Goal: Obtain resource: Obtain resource

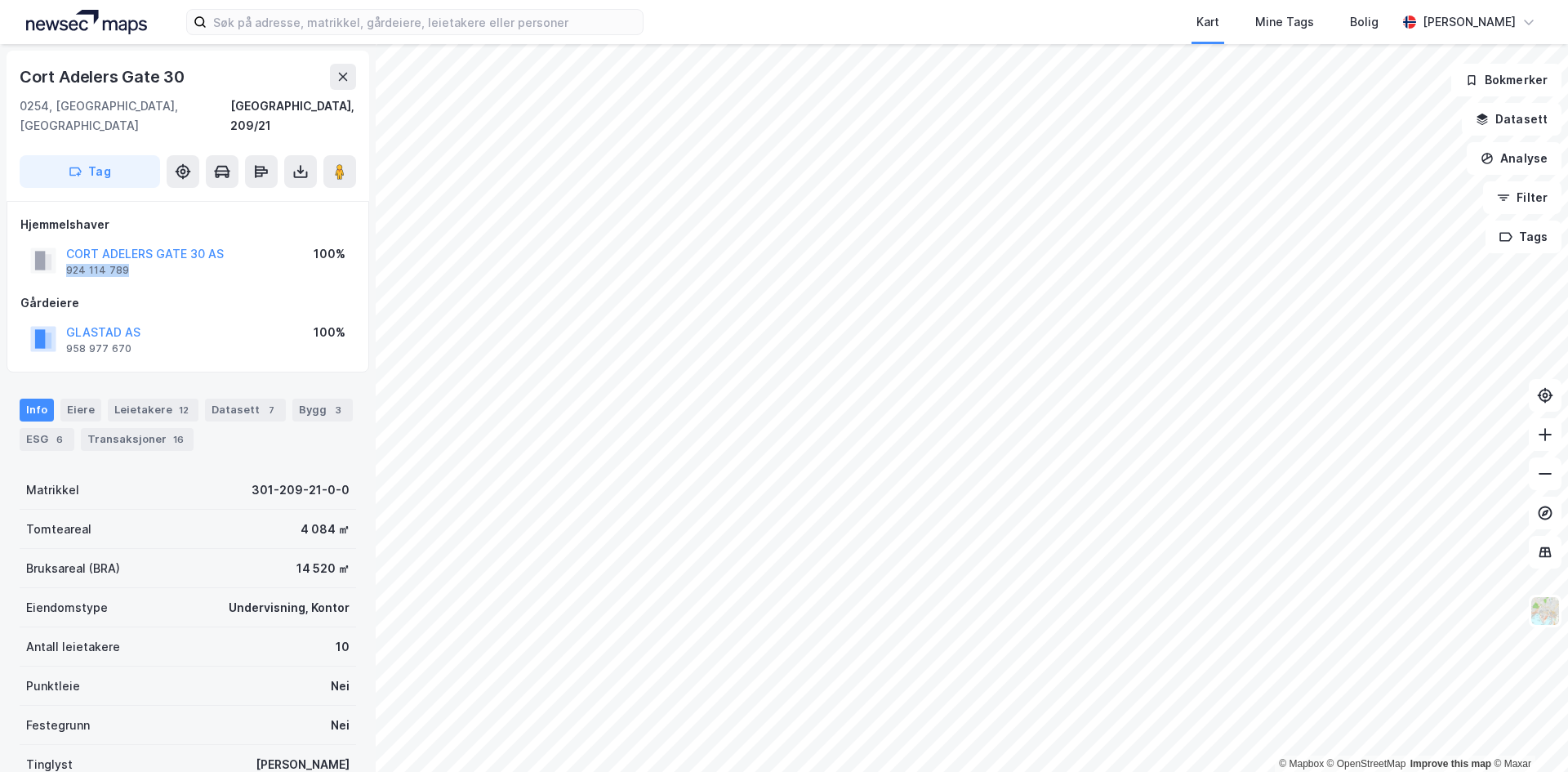
drag, startPoint x: 130, startPoint y: 253, endPoint x: 65, endPoint y: 246, distance: 65.4
click at [65, 246] on div "CORT ADELERS GATE 30 AS 924 114 789" at bounding box center [127, 260] width 194 height 33
copy div "924 114 789"
click at [296, 164] on icon at bounding box center [300, 171] width 16 height 16
click at [232, 197] on div "Last ned grunnbok" at bounding box center [220, 203] width 95 height 13
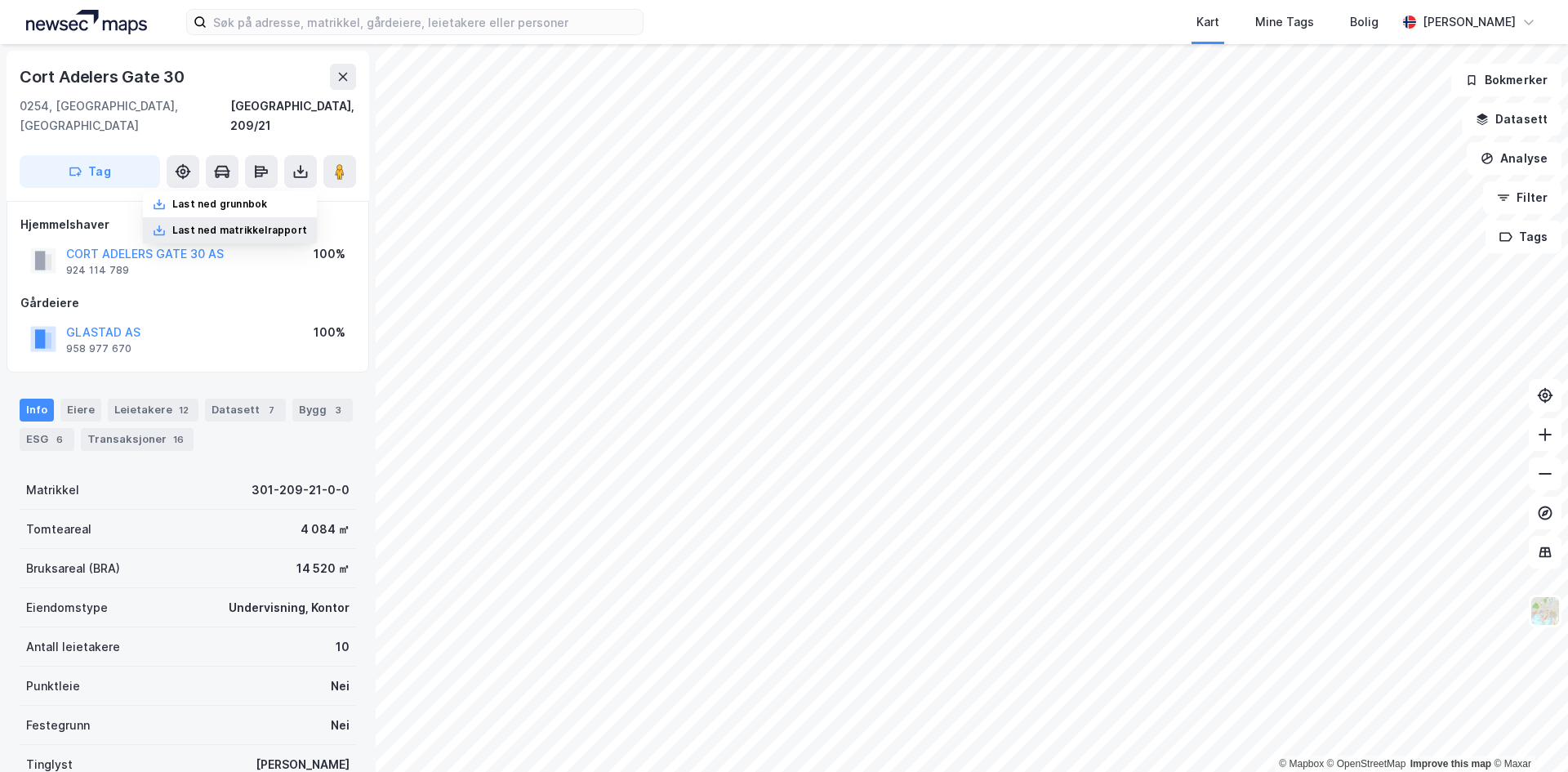
click at [237, 224] on div "Last ned matrikkelrapport" at bounding box center [240, 230] width 134 height 13
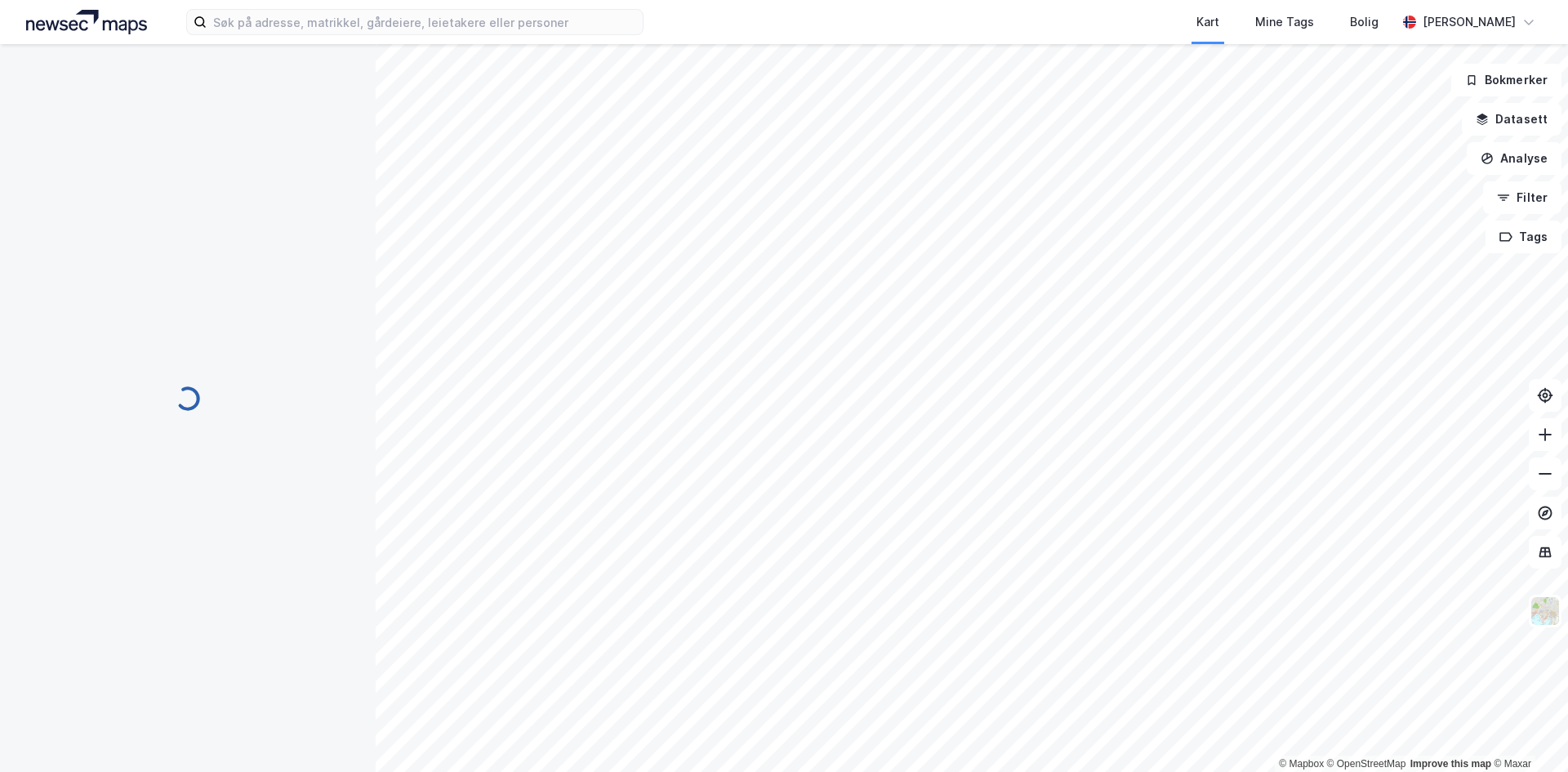
scroll to position [1, 0]
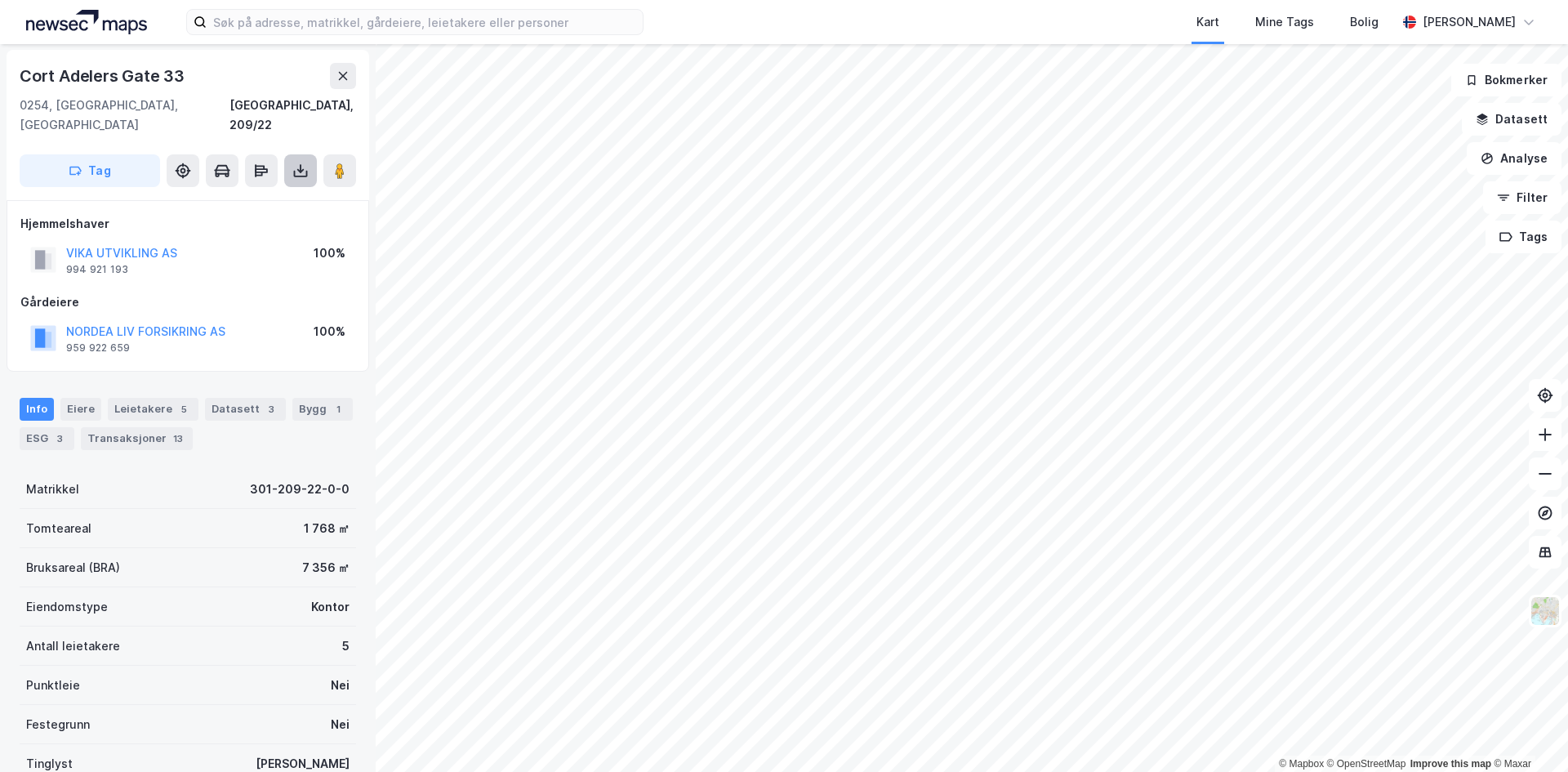
click at [301, 163] on icon at bounding box center [300, 171] width 16 height 16
click at [221, 196] on div "Last ned grunnbok" at bounding box center [220, 202] width 95 height 13
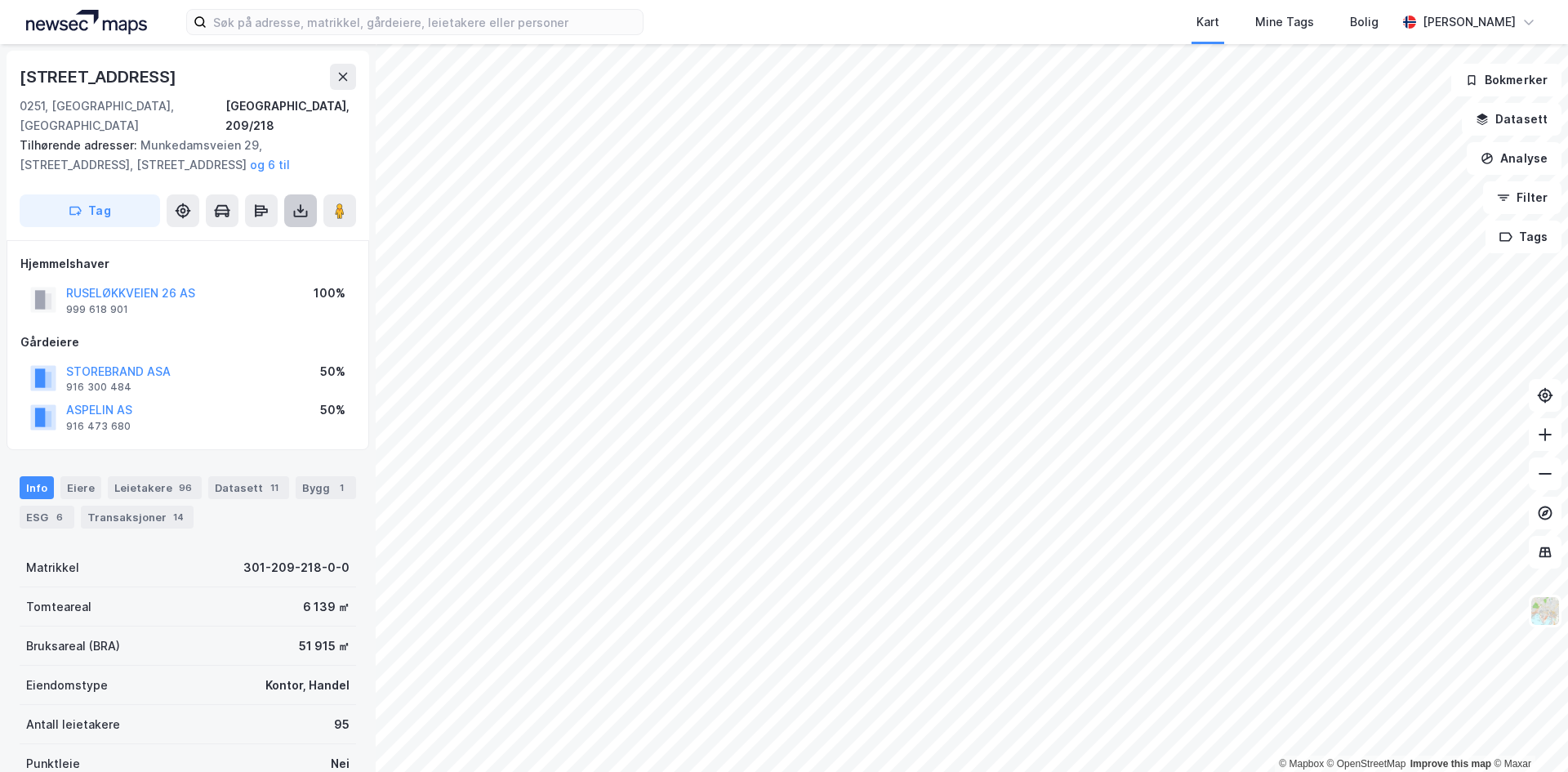
click at [305, 202] on icon at bounding box center [300, 210] width 16 height 16
click at [240, 237] on div "Last ned grunnbok" at bounding box center [220, 243] width 95 height 13
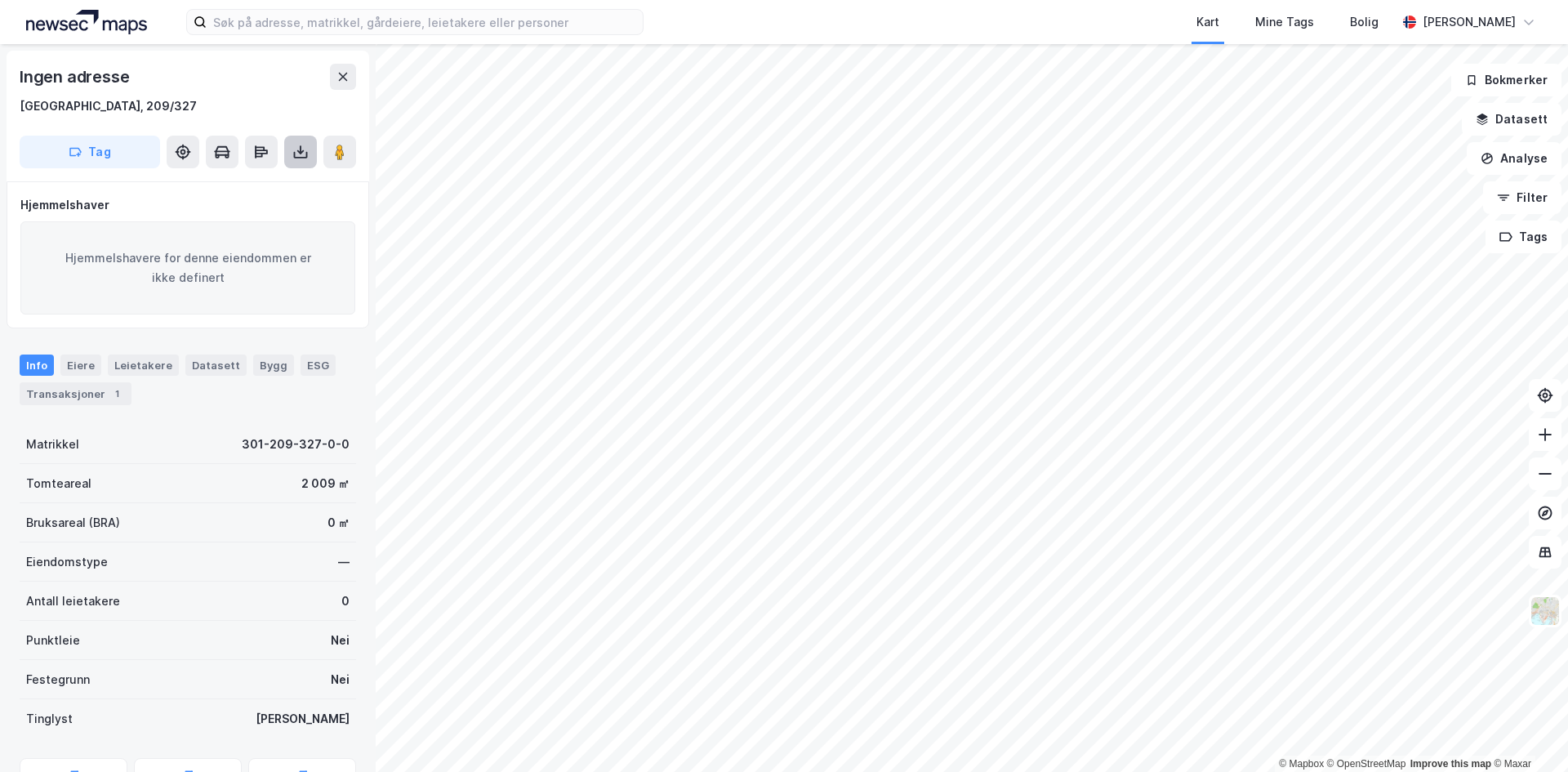
click at [302, 148] on icon at bounding box center [300, 152] width 16 height 16
click at [225, 181] on div "Last ned grunnbok" at bounding box center [220, 184] width 95 height 13
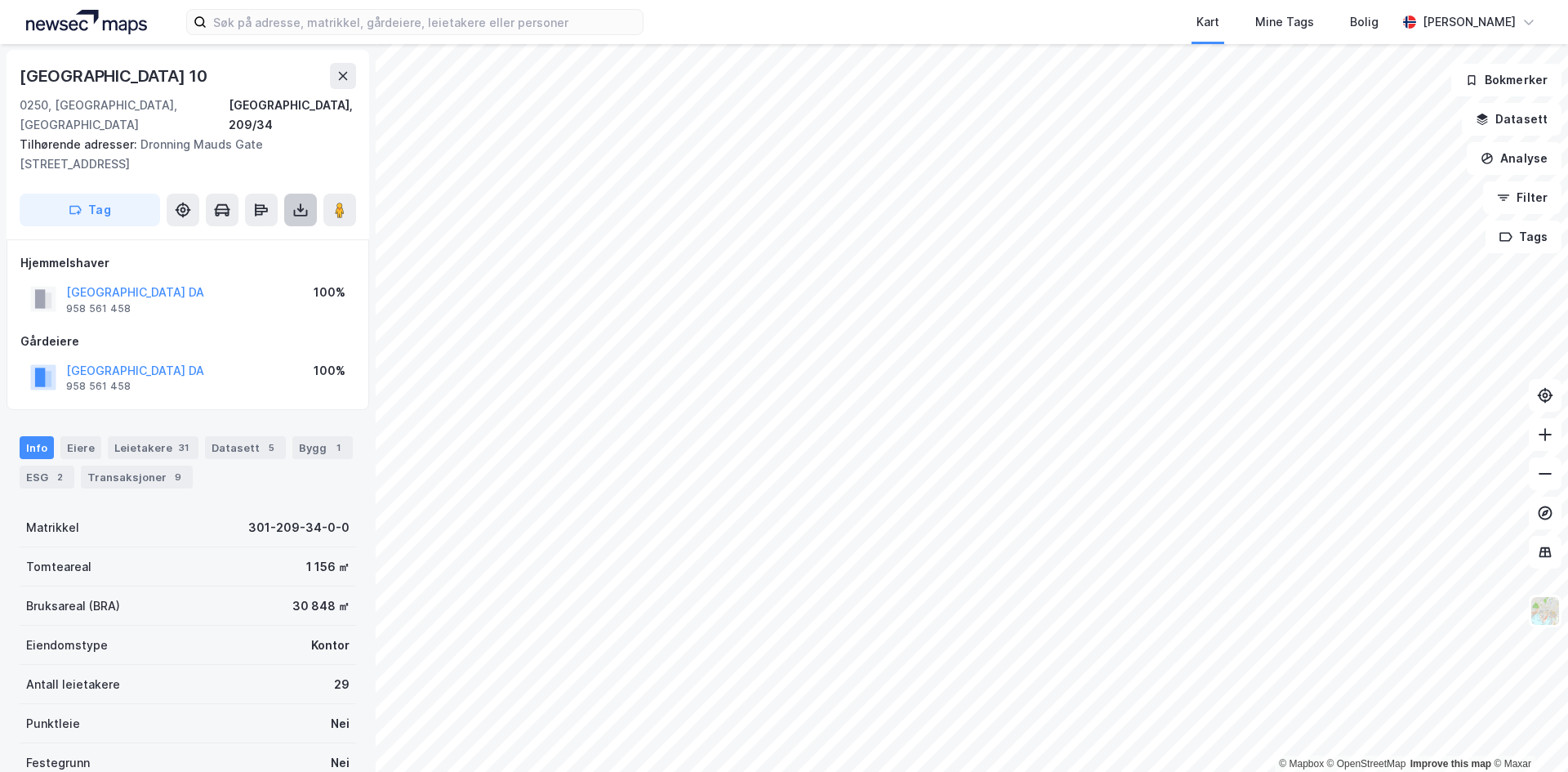
click at [291, 194] on button at bounding box center [301, 210] width 33 height 33
click at [237, 236] on div "Last ned grunnbok" at bounding box center [220, 242] width 95 height 13
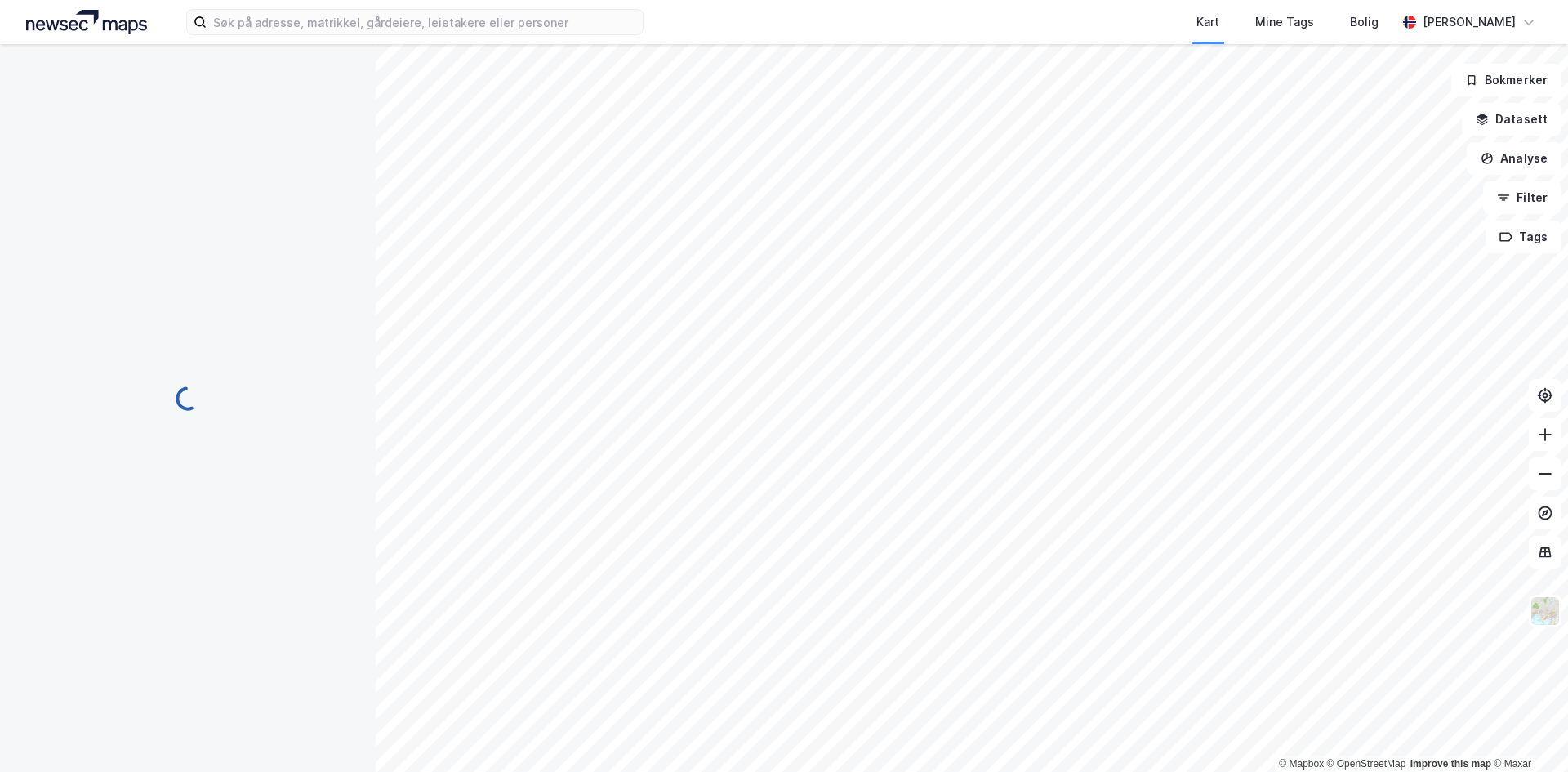
scroll to position [1, 0]
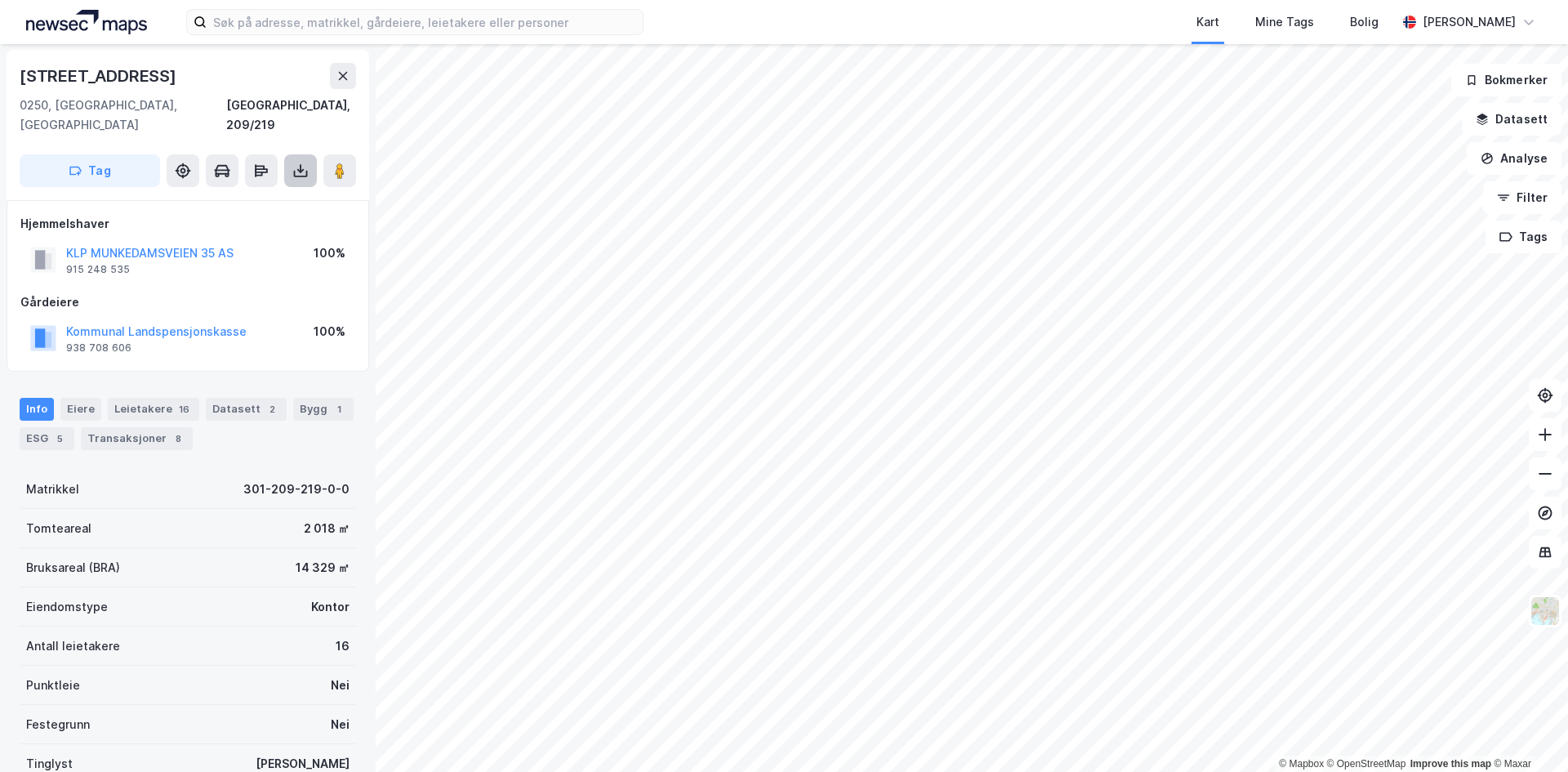
click at [297, 163] on icon at bounding box center [300, 171] width 16 height 16
click at [240, 196] on div "Last ned grunnbok" at bounding box center [220, 202] width 95 height 13
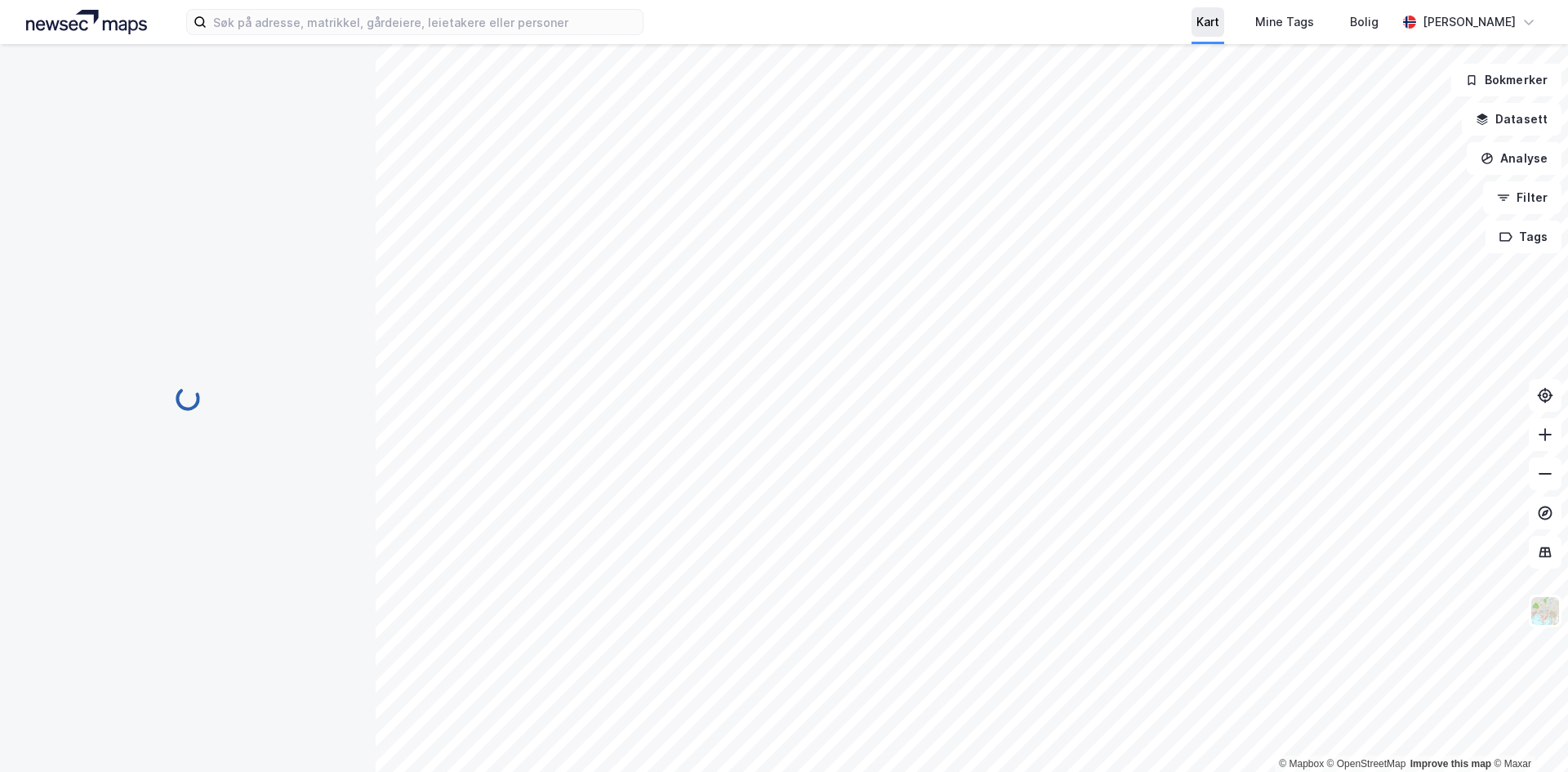
scroll to position [1, 0]
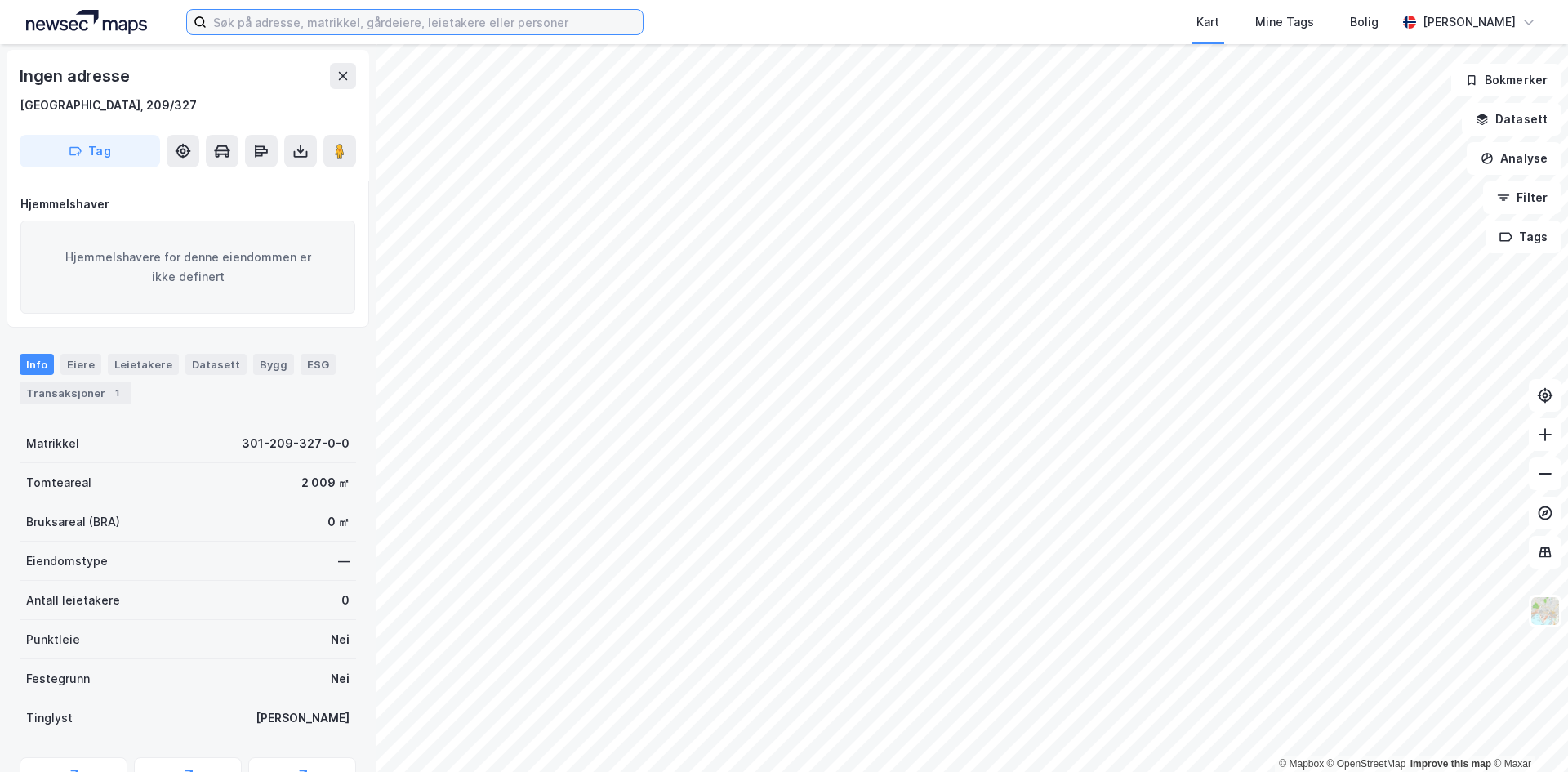
click at [237, 20] on input at bounding box center [425, 22] width 436 height 24
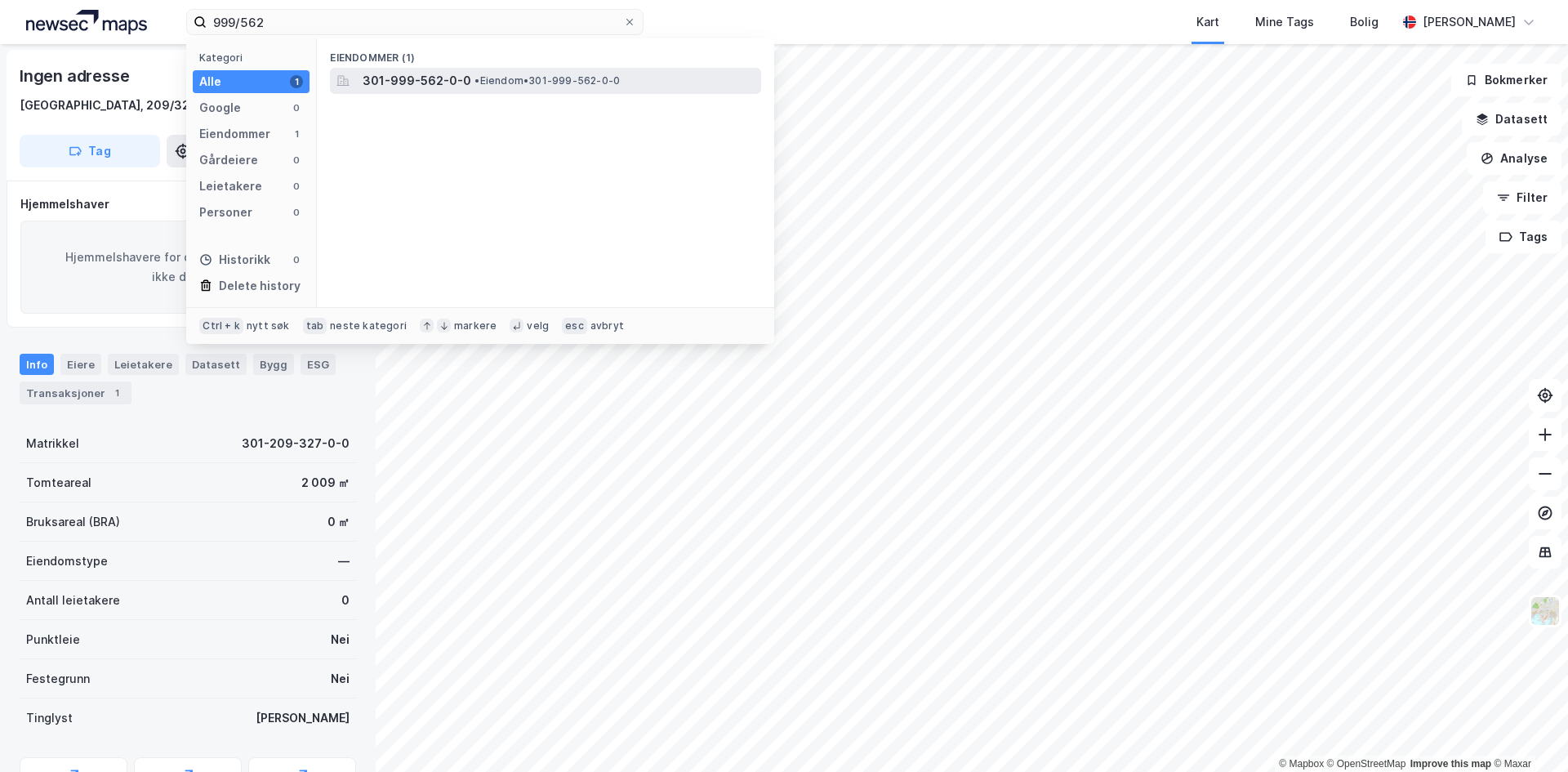
click at [448, 77] on span "301-999-562-0-0" at bounding box center [417, 80] width 109 height 20
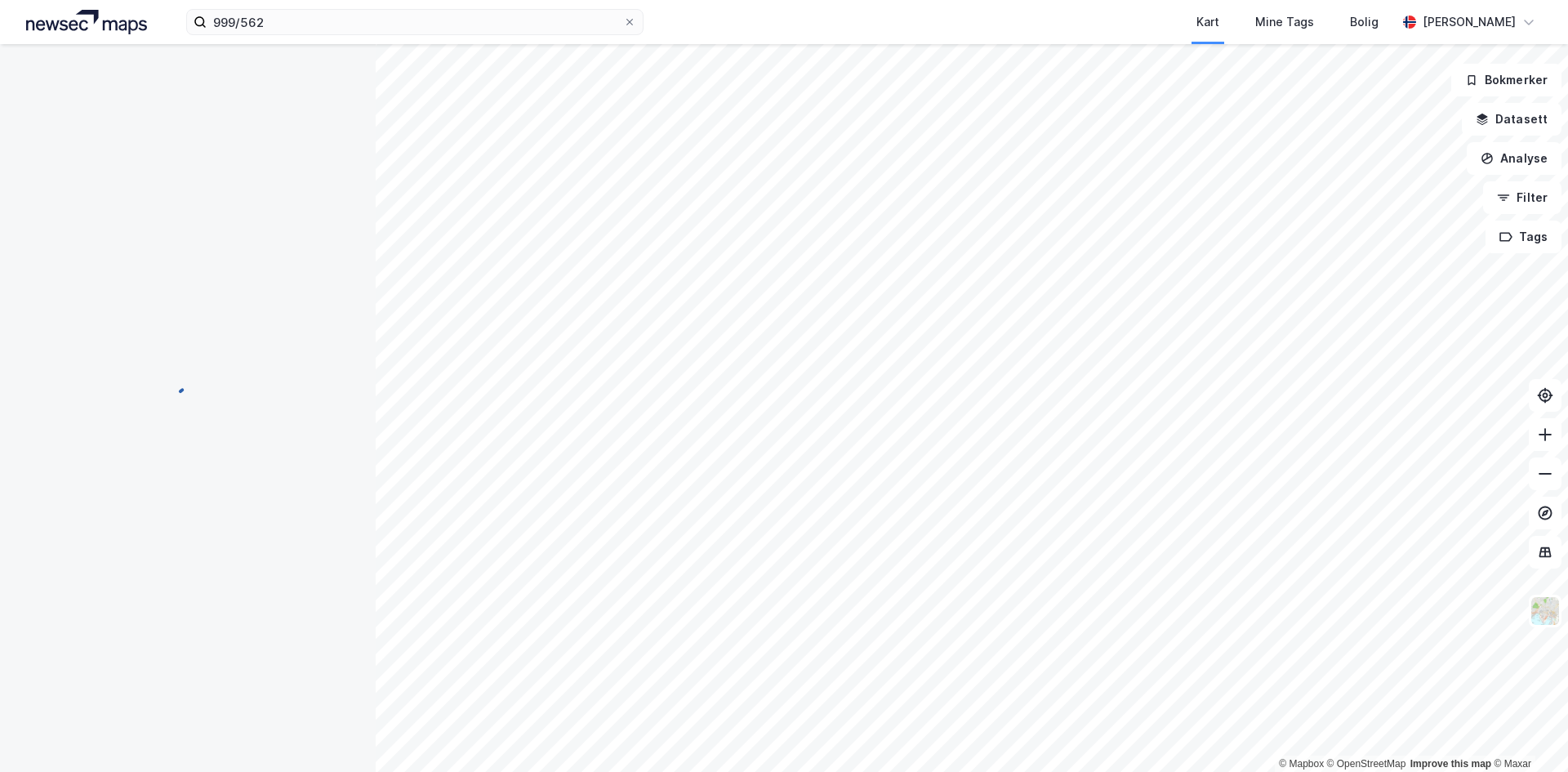
scroll to position [1, 0]
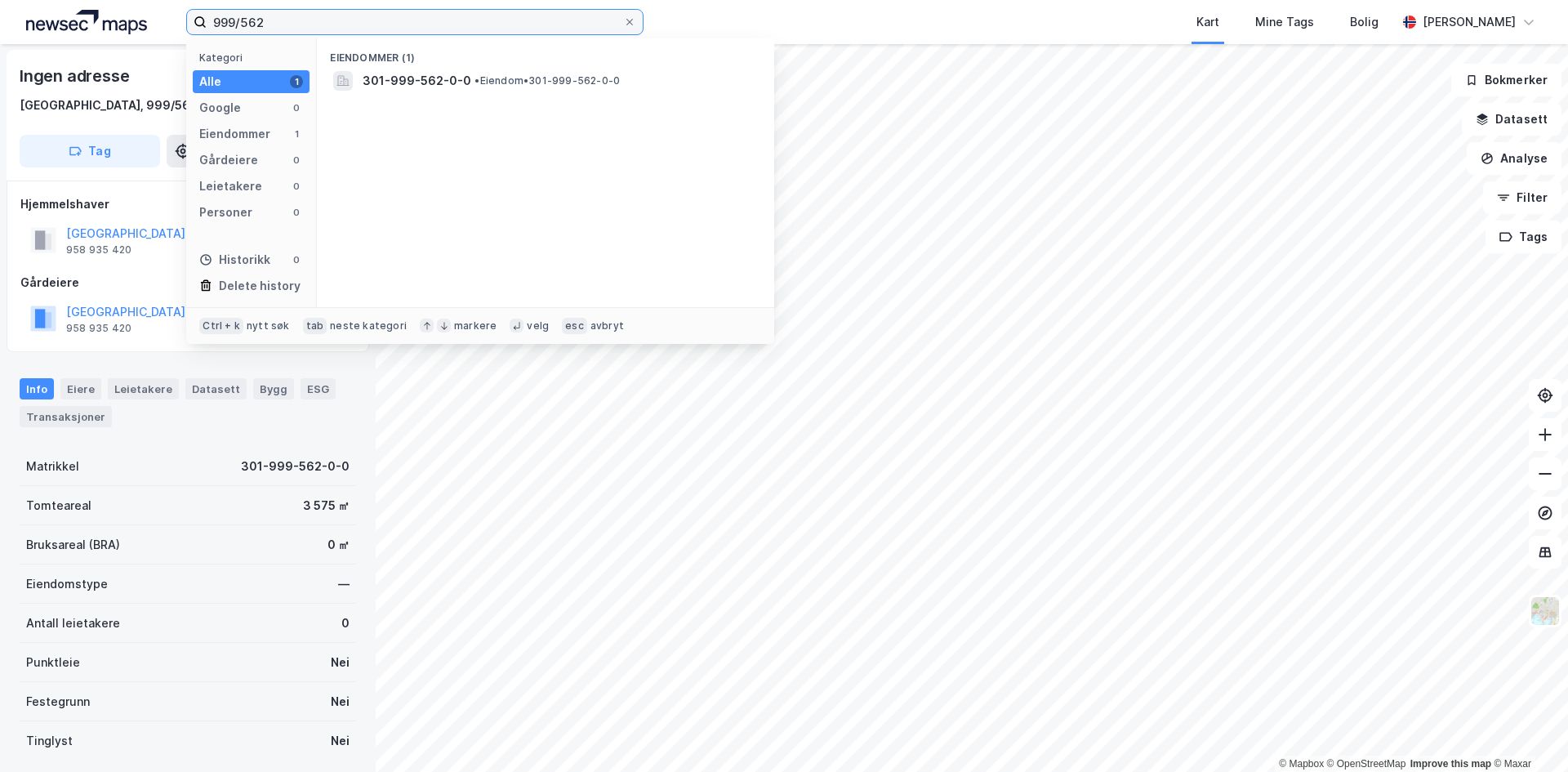
drag, startPoint x: 251, startPoint y: 23, endPoint x: 148, endPoint y: 25, distance: 103.0
click at [148, 25] on div "999/562 Kategori Alle 1 Google 0 Eiendommer 1 Gårdeiere 0 Leietakere 0 Personer…" at bounding box center [784, 22] width 1568 height 44
type input "209/204"
click at [631, 21] on icon at bounding box center [629, 22] width 9 height 9
click at [623, 21] on input "209/204" at bounding box center [414, 22] width 416 height 24
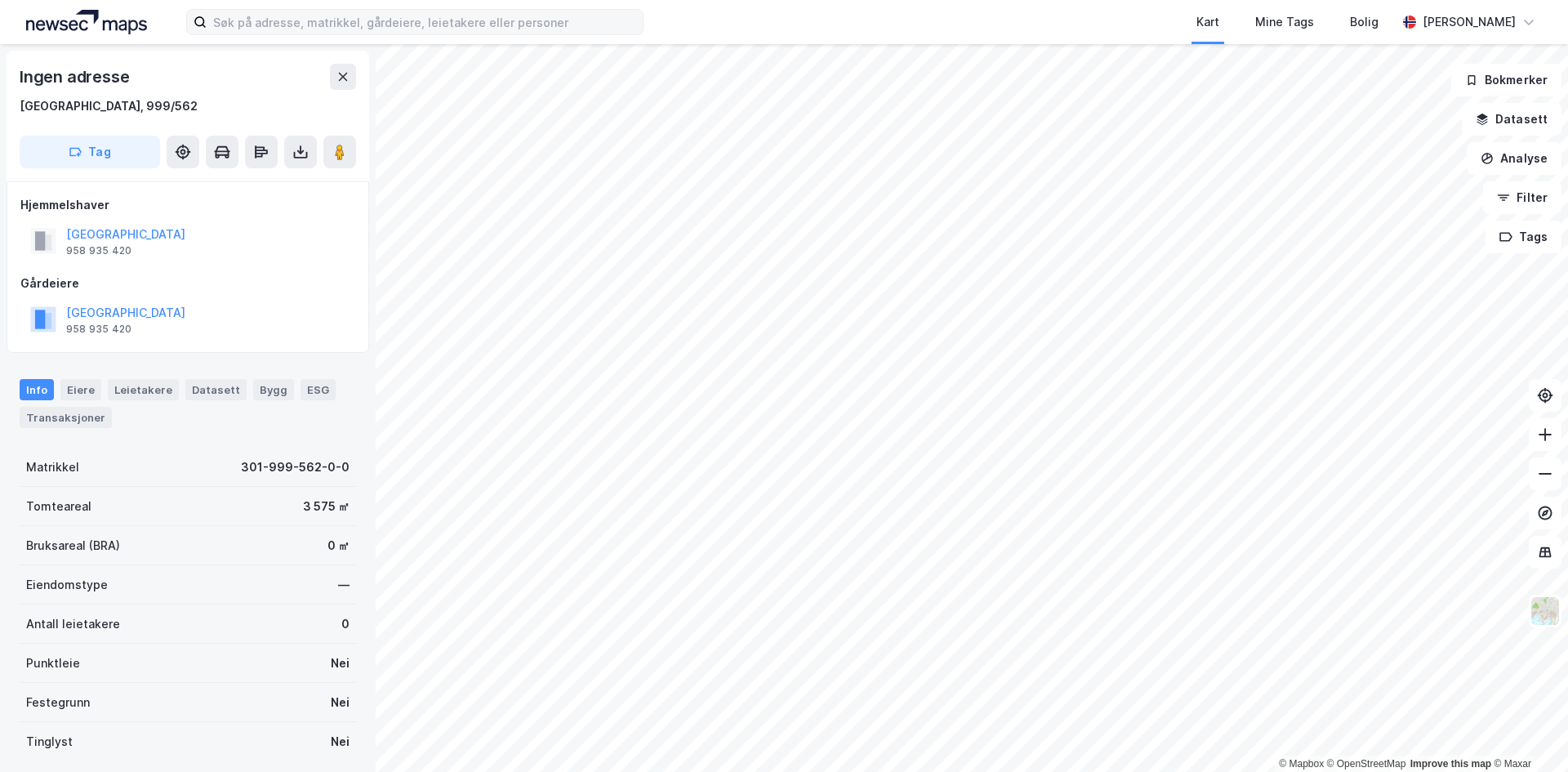
scroll to position [1, 0]
click at [301, 156] on icon at bounding box center [301, 154] width 14 height 7
click at [234, 185] on div "Last ned grunnbok" at bounding box center [220, 184] width 95 height 13
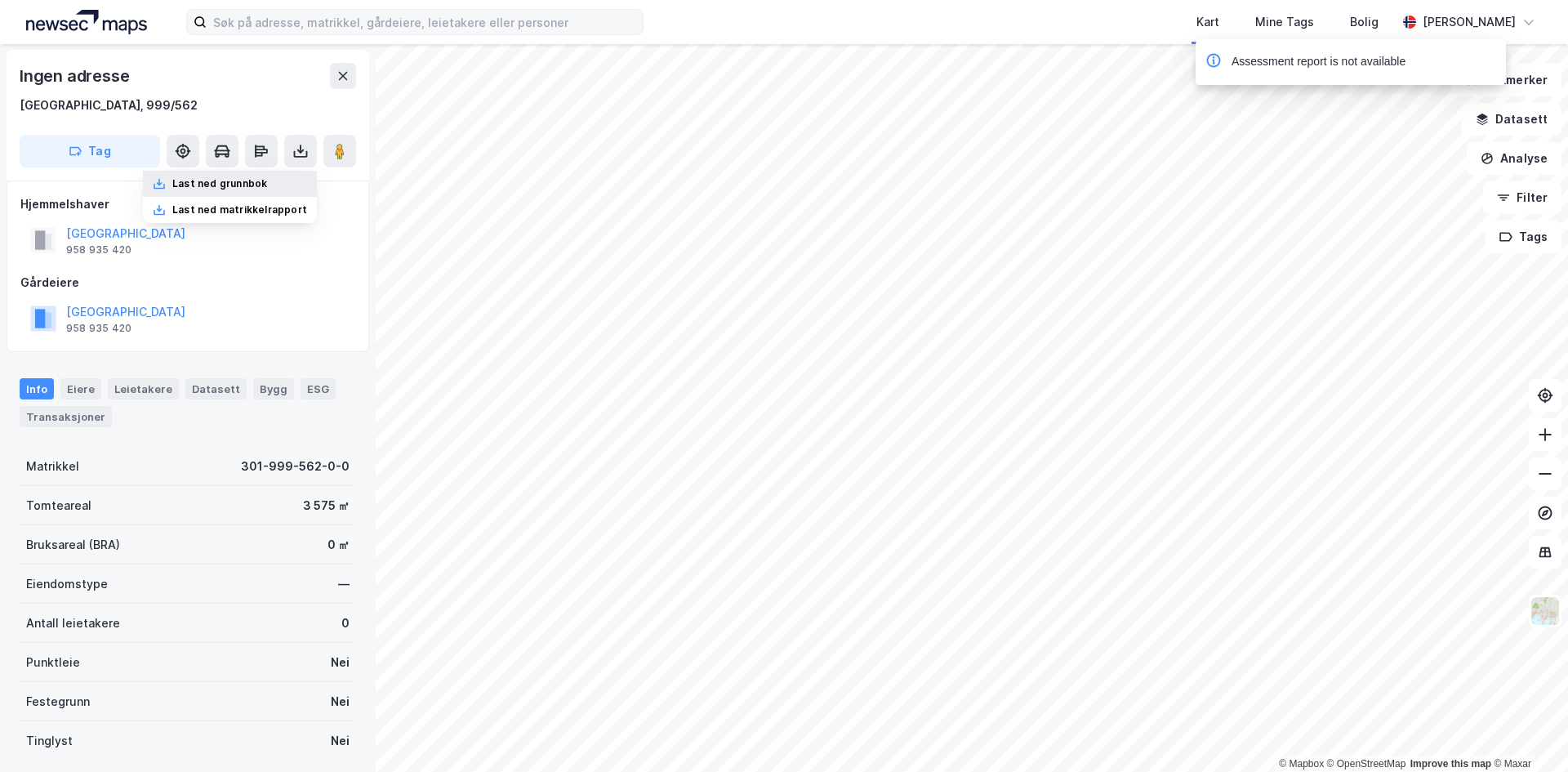
click at [208, 181] on div "Last ned grunnbok" at bounding box center [220, 184] width 95 height 13
click at [259, 210] on div "Last ned matrikkelrapport" at bounding box center [240, 209] width 134 height 13
